Goal: Transaction & Acquisition: Purchase product/service

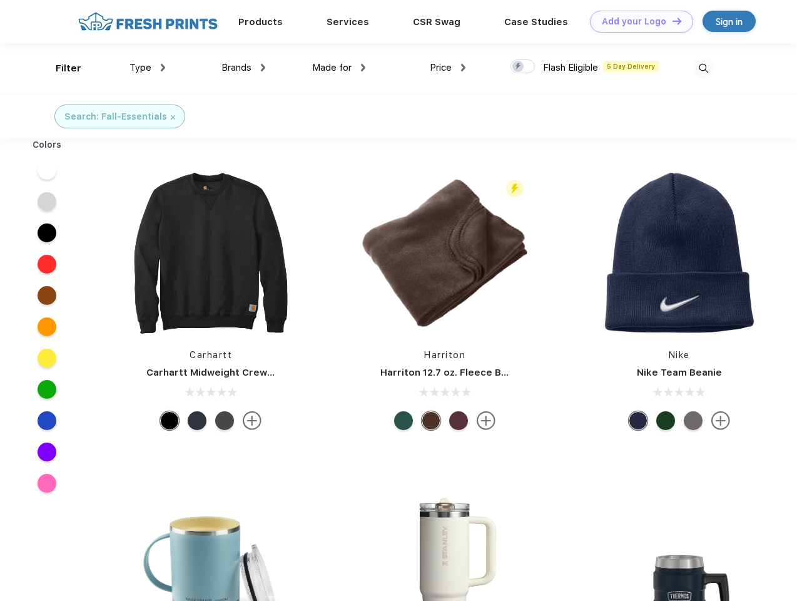
click at [637, 21] on link "Add your Logo Design Tool" at bounding box center [641, 22] width 103 height 22
click at [0, 0] on div "Design Tool" at bounding box center [0, 0] width 0 height 0
click at [671, 21] on link "Add your Logo Design Tool" at bounding box center [641, 22] width 103 height 22
click at [60, 68] on div "Filter" at bounding box center [69, 68] width 26 height 14
click at [148, 68] on span "Type" at bounding box center [140, 67] width 22 height 11
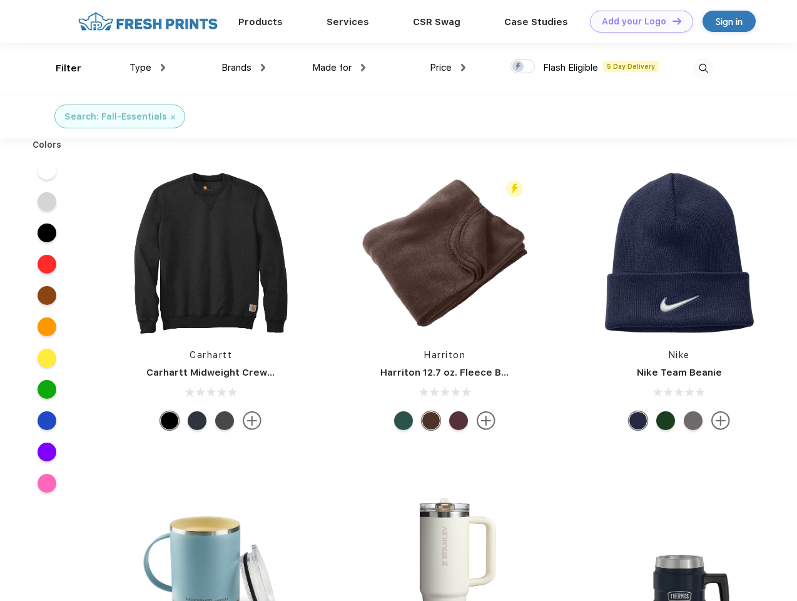
click at [243, 68] on span "Brands" at bounding box center [236, 67] width 30 height 11
click at [339, 68] on span "Made for" at bounding box center [331, 67] width 39 height 11
click at [448, 68] on span "Price" at bounding box center [441, 67] width 22 height 11
click at [523, 67] on div at bounding box center [522, 66] width 24 height 14
click at [519, 67] on input "checkbox" at bounding box center [514, 63] width 8 height 8
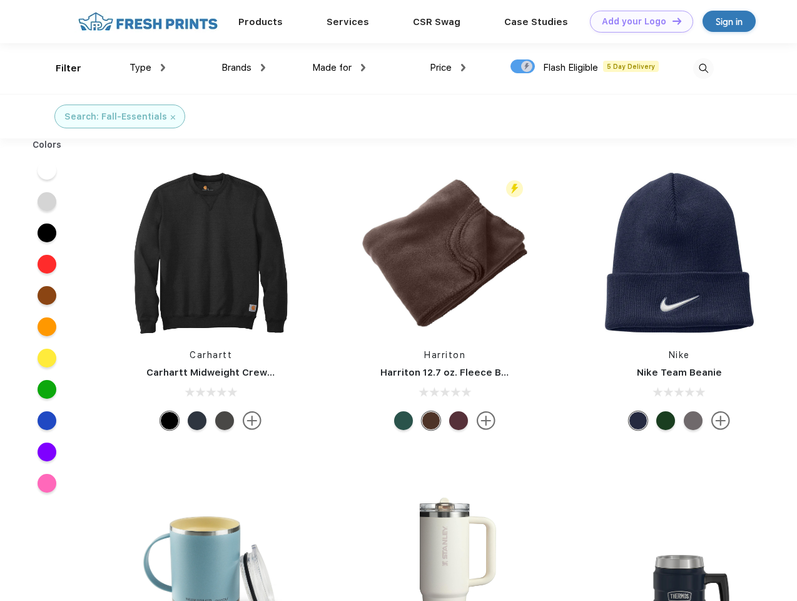
click at [703, 68] on img at bounding box center [703, 68] width 21 height 21
